Goal: Information Seeking & Learning: Find contact information

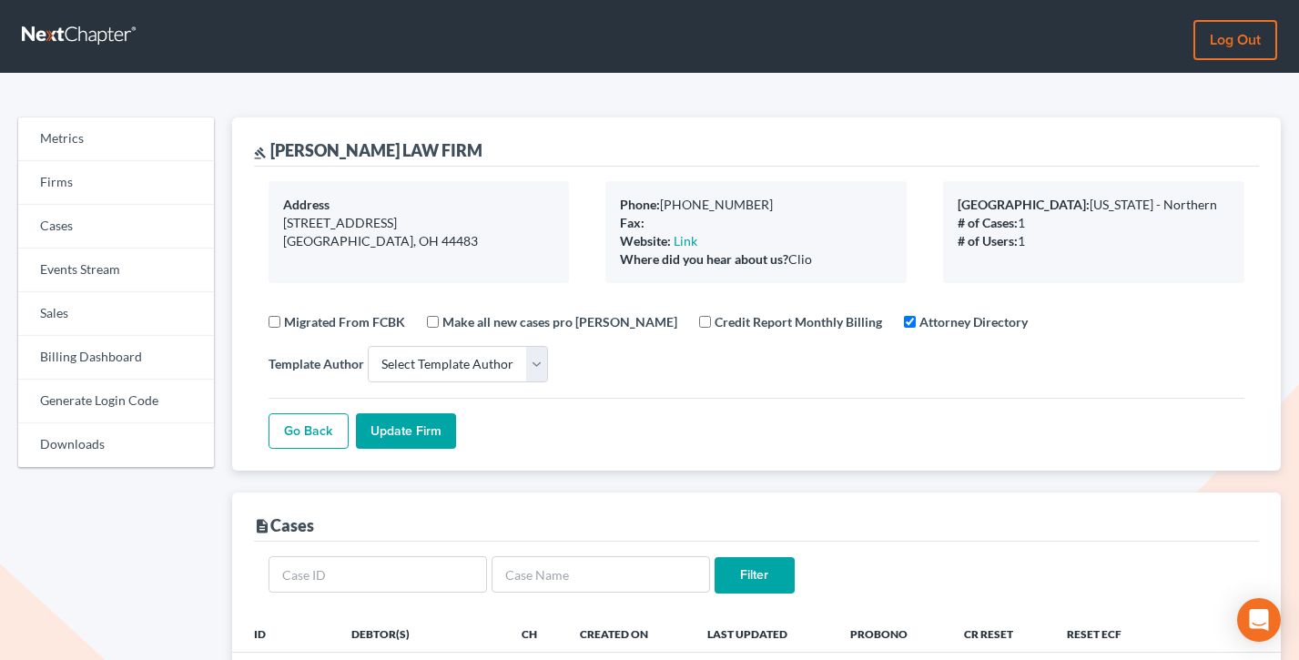
select select
click at [38, 317] on link "Sales" at bounding box center [116, 314] width 196 height 44
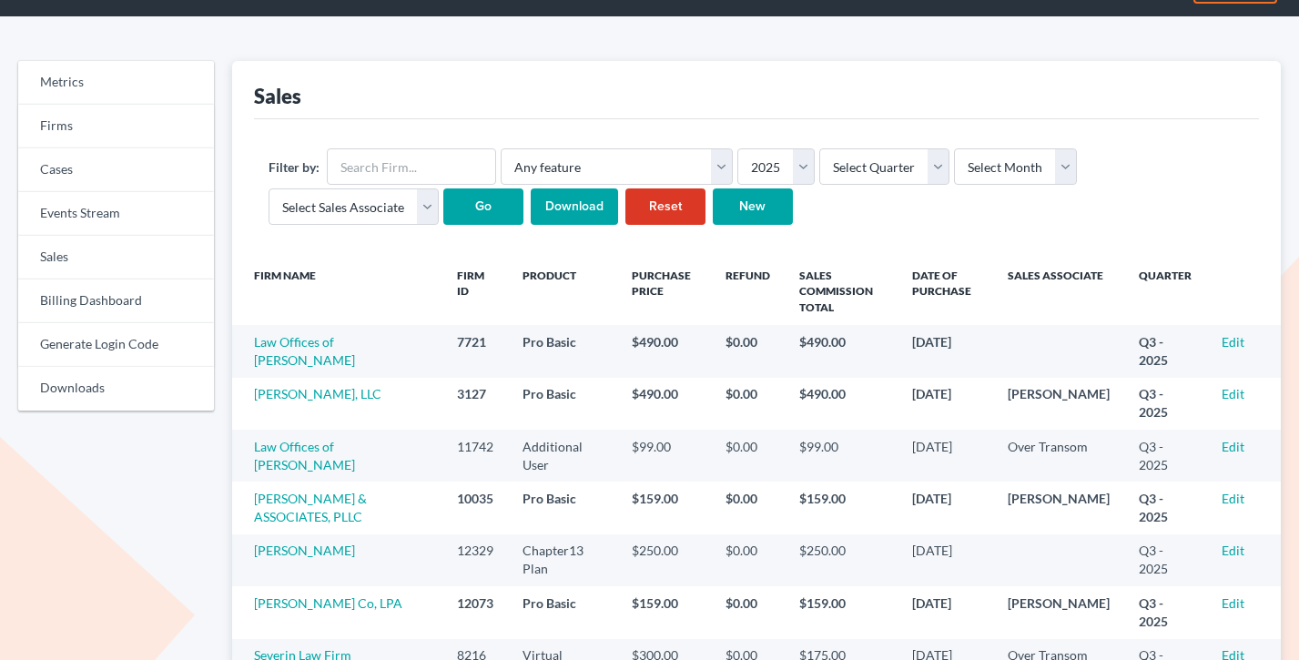
scroll to position [135, 0]
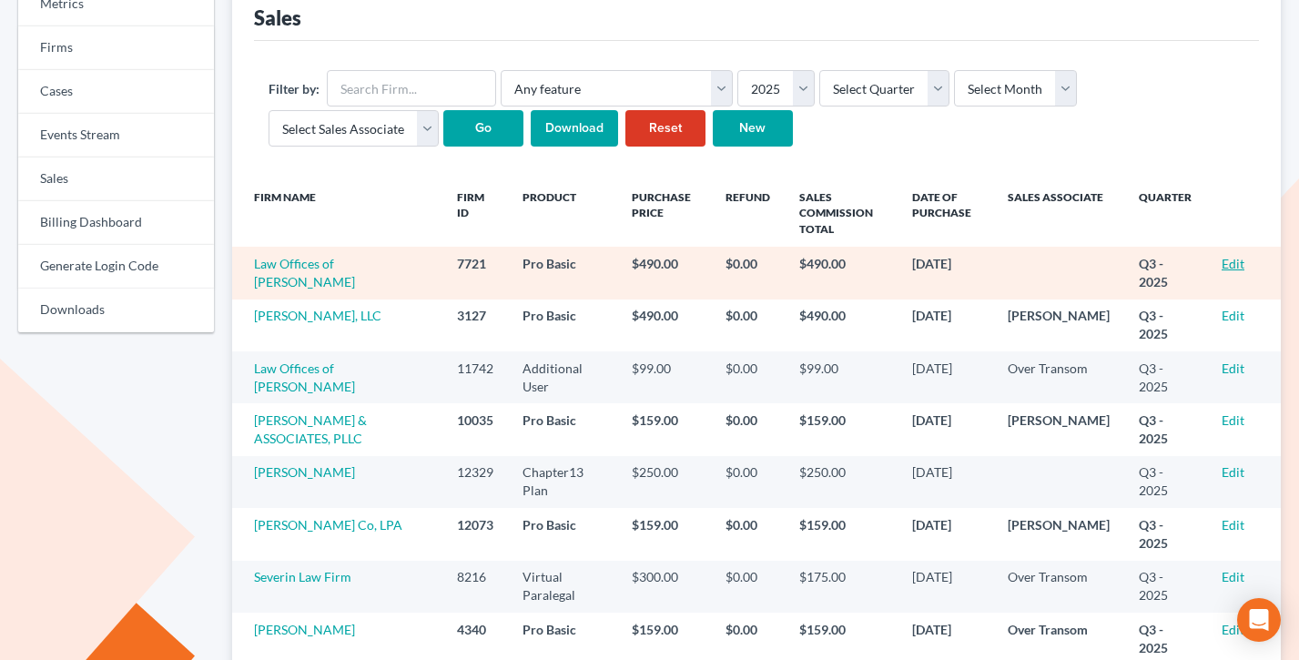
click at [1233, 261] on link "Edit" at bounding box center [1232, 263] width 23 height 15
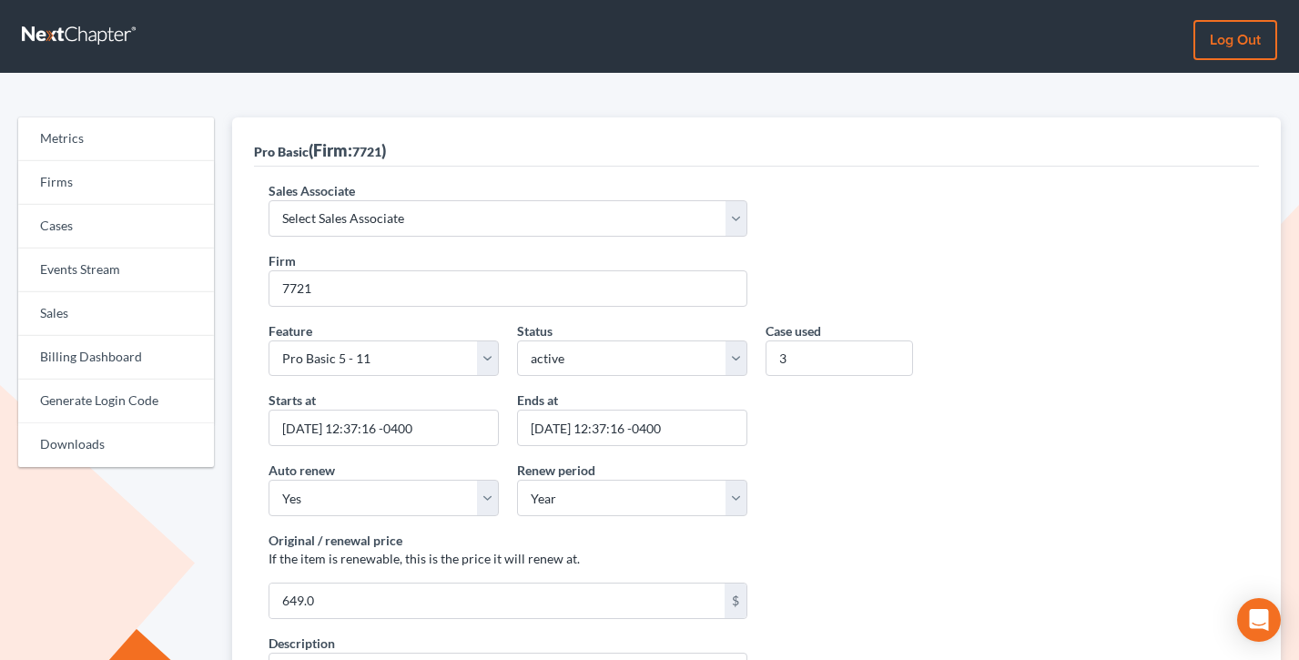
select select "7676"
click at [268, 200] on select "Select Sales Associate Alex Seymour Over Transom Tim Shadoan" at bounding box center [507, 218] width 479 height 36
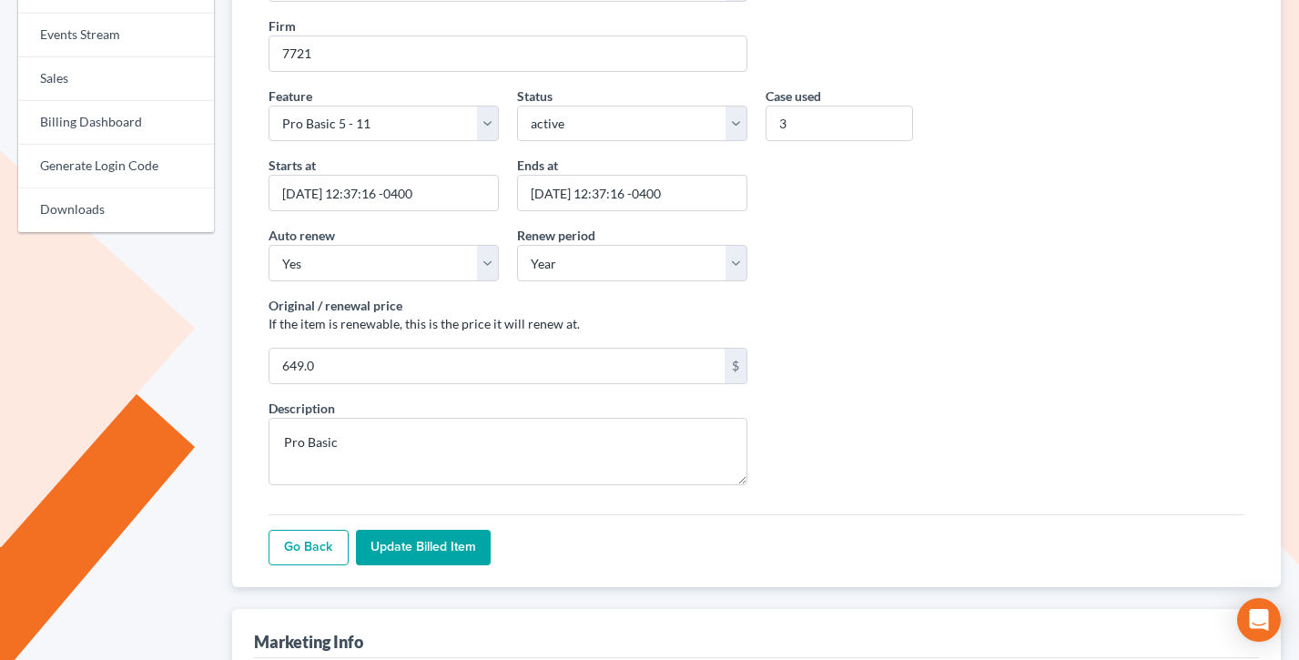
click at [421, 538] on input "Update Billed item" at bounding box center [423, 548] width 135 height 36
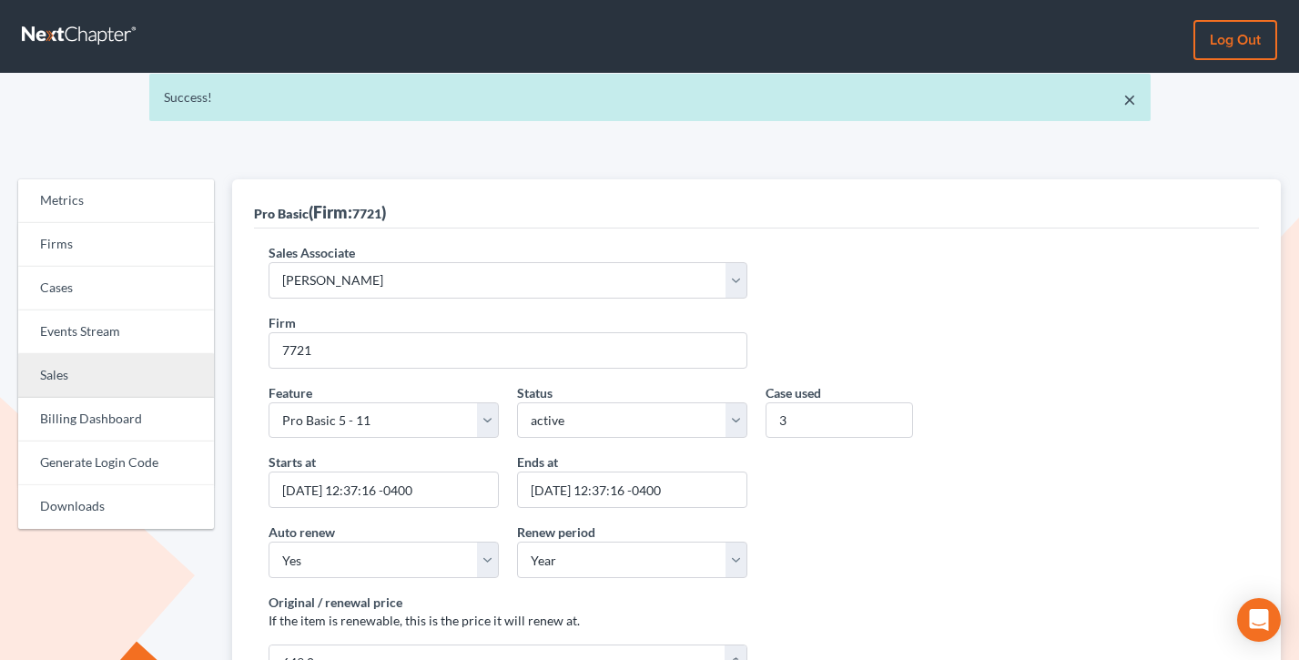
click at [69, 365] on link "Sales" at bounding box center [116, 376] width 196 height 44
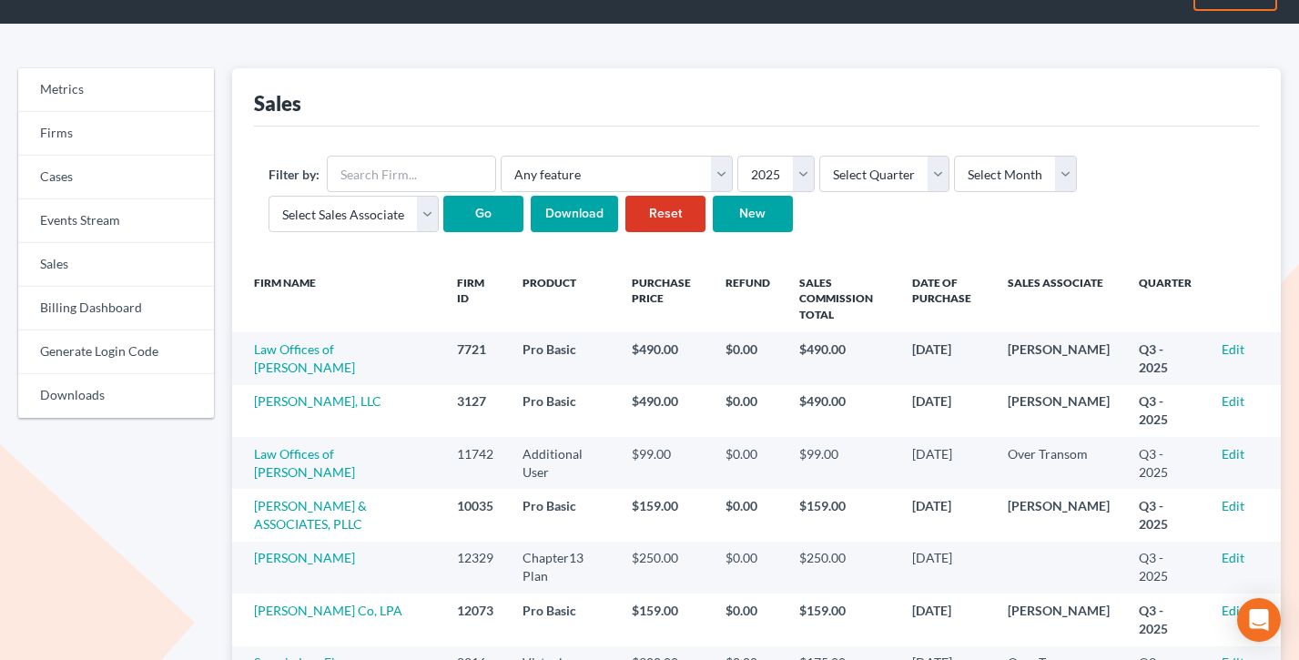
scroll to position [67, 0]
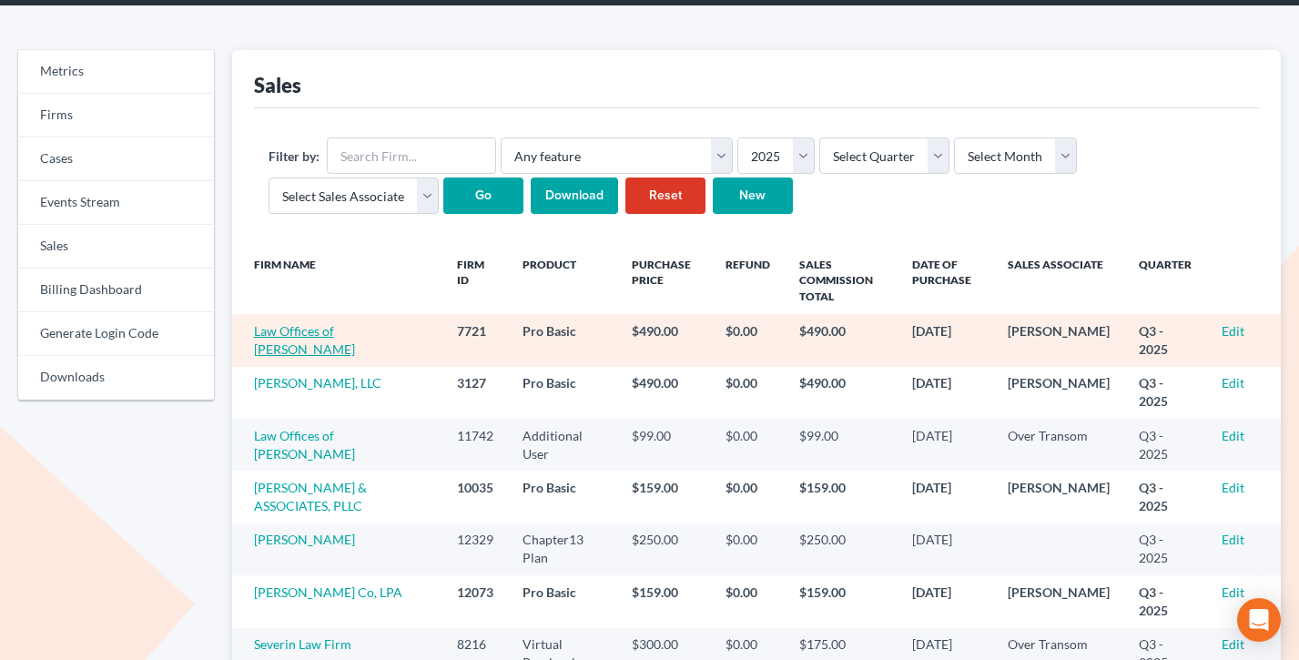
click at [320, 343] on link "Law Offices of [PERSON_NAME]" at bounding box center [304, 340] width 101 height 34
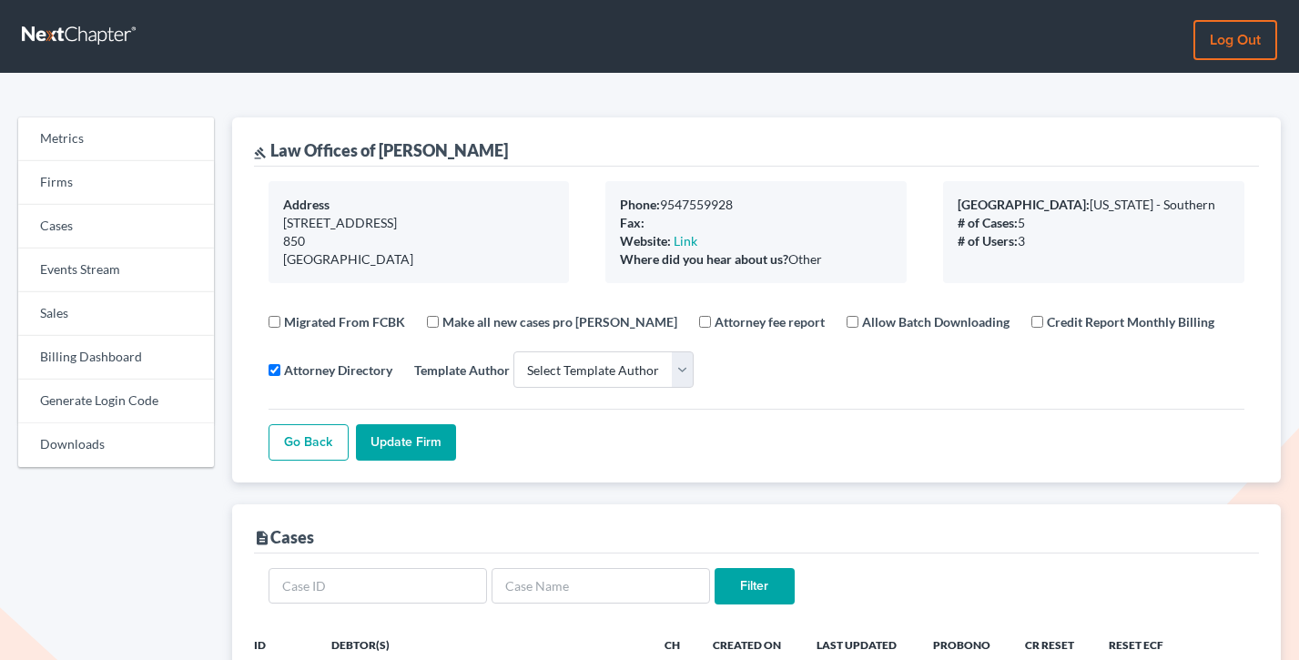
select select
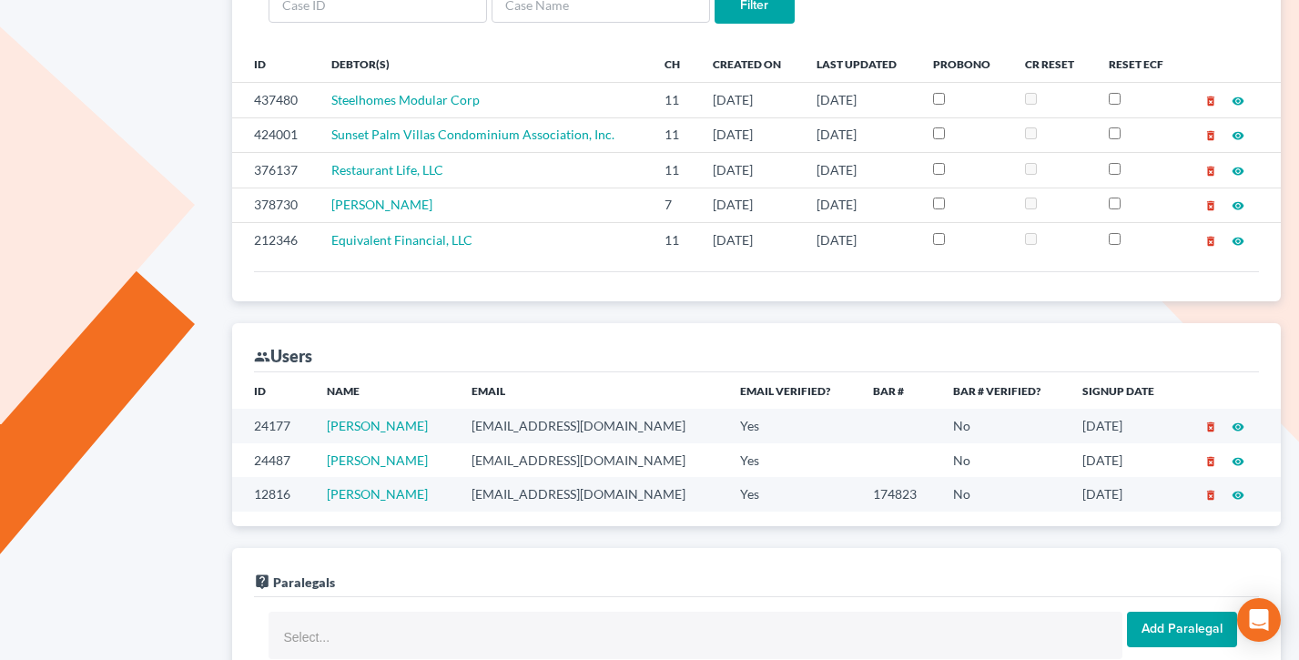
scroll to position [591, 0]
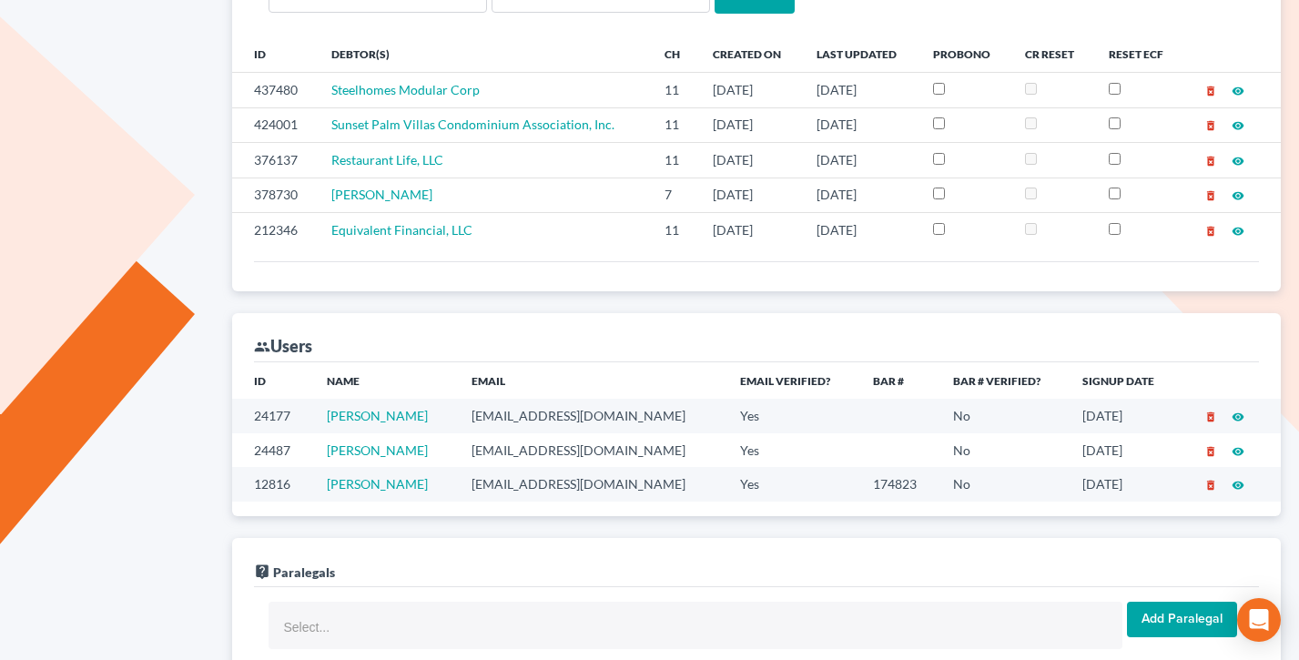
click at [566, 484] on td "[EMAIL_ADDRESS][DOMAIN_NAME]" at bounding box center [591, 484] width 269 height 34
click at [566, 484] on td "rreynolds@robertreynoldspa.com" at bounding box center [591, 484] width 269 height 34
copy td "rreynolds@robertreynoldspa.com"
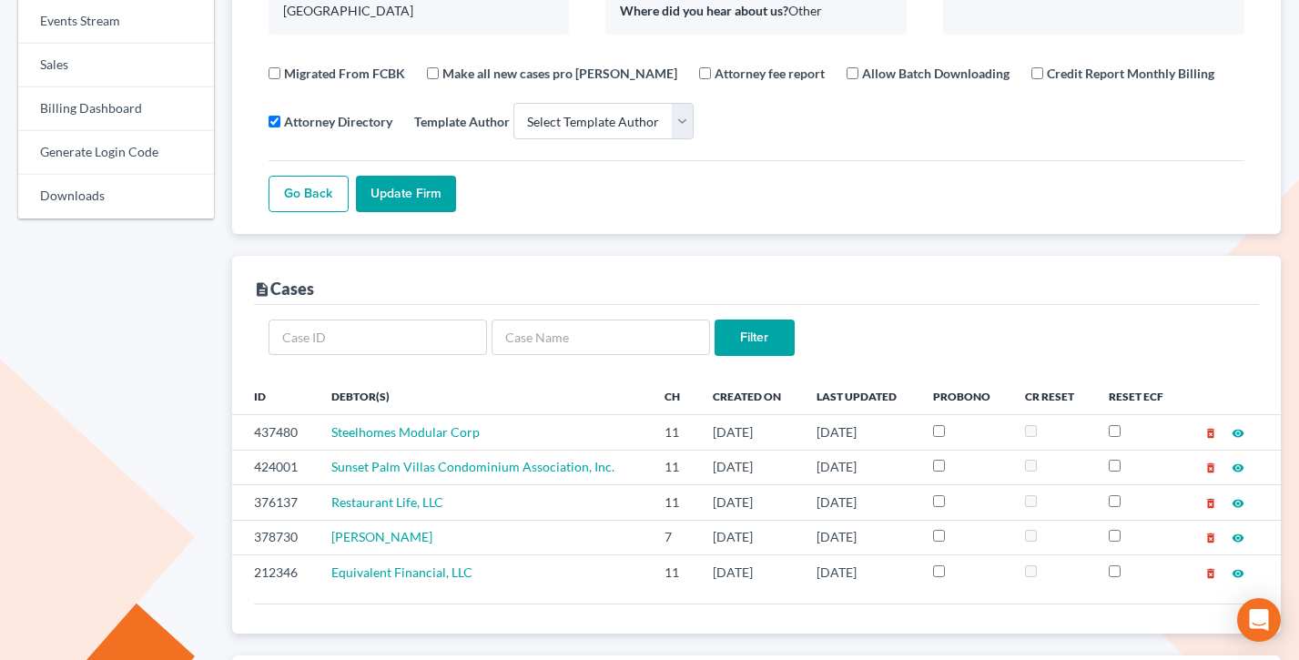
scroll to position [0, 0]
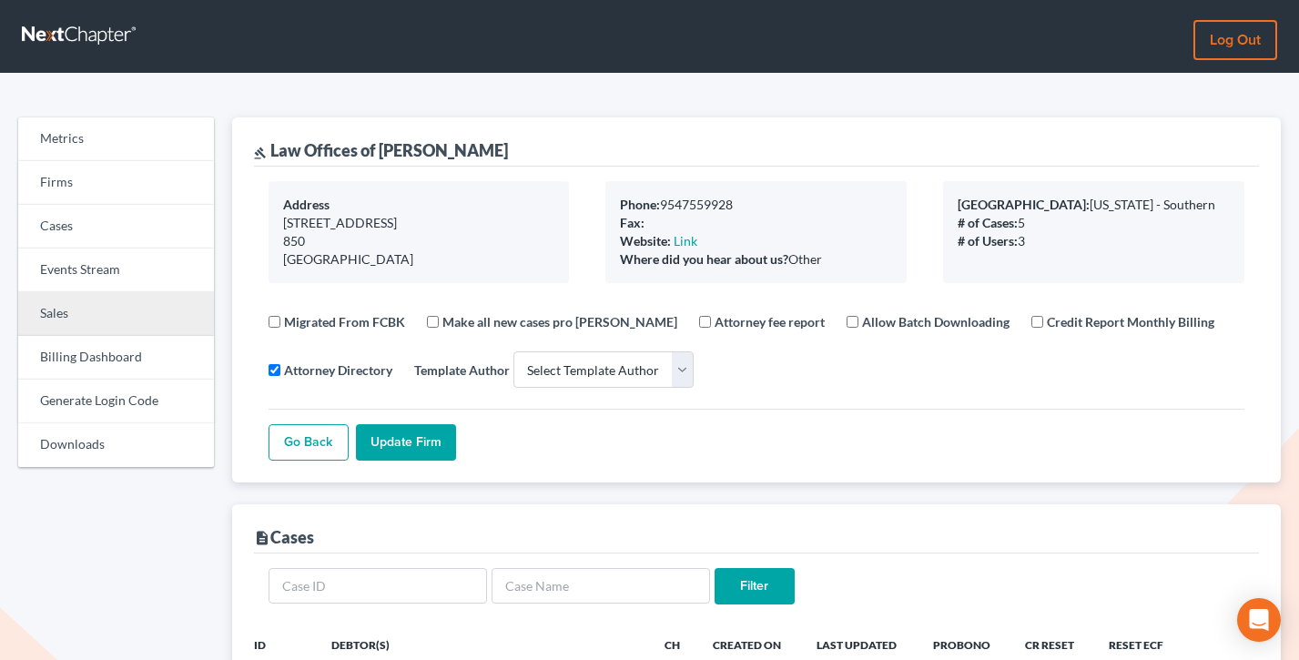
click at [88, 318] on link "Sales" at bounding box center [116, 314] width 196 height 44
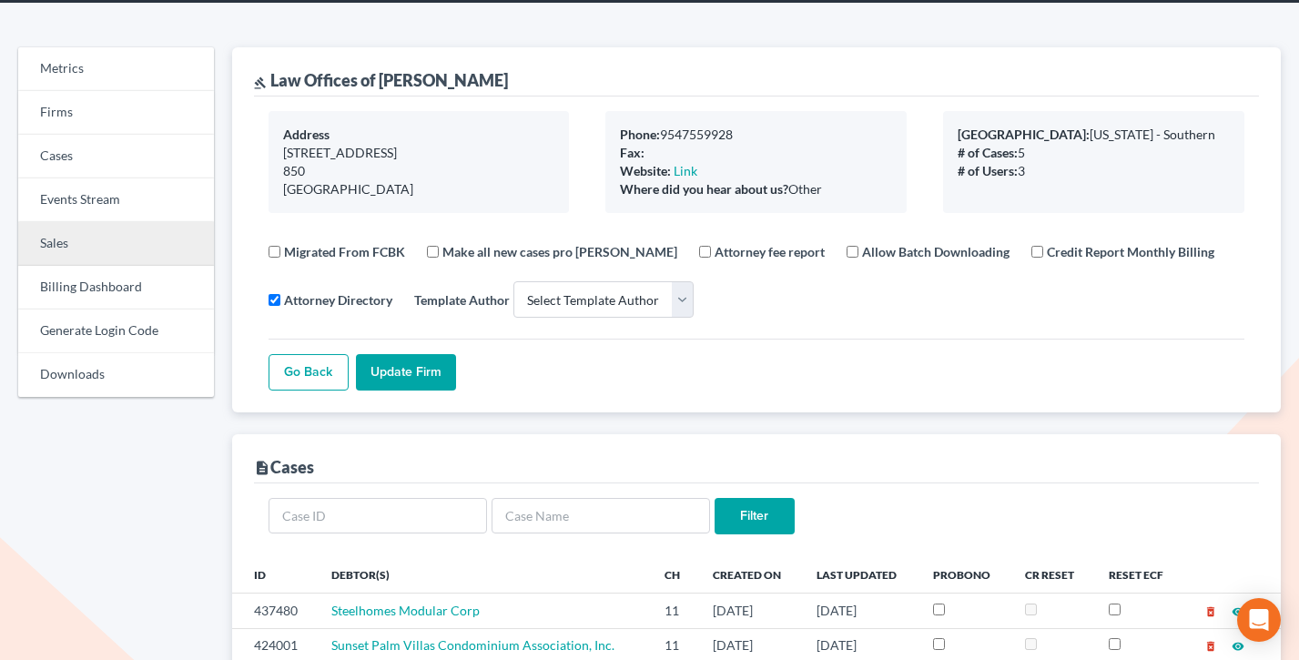
scroll to position [146, 0]
